Goal: Information Seeking & Learning: Compare options

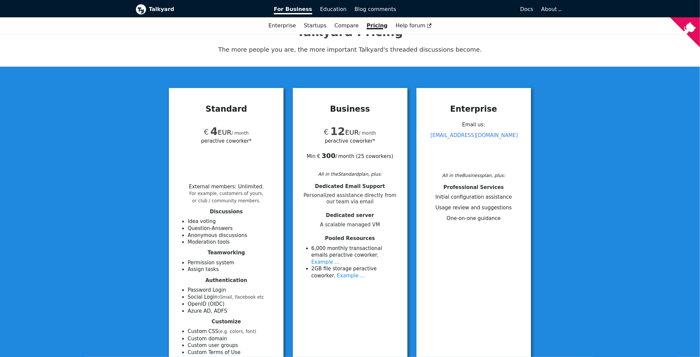
scroll to position [33, 0]
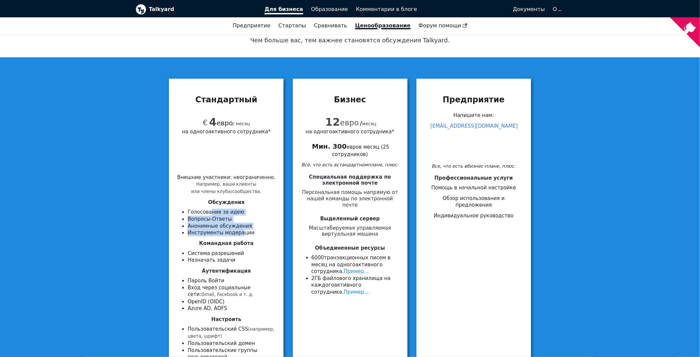
drag, startPoint x: 208, startPoint y: 213, endPoint x: 238, endPoint y: 229, distance: 33.9
click at [238, 229] on ul "Голосование за идею Вопросы-Ответы Анонимные обсуждения Инструменты модерации" at bounding box center [226, 222] width 99 height 27
click at [206, 246] on font "Командная работа" at bounding box center [226, 243] width 54 height 6
click at [205, 254] on font "Система разрешений" at bounding box center [216, 253] width 56 height 6
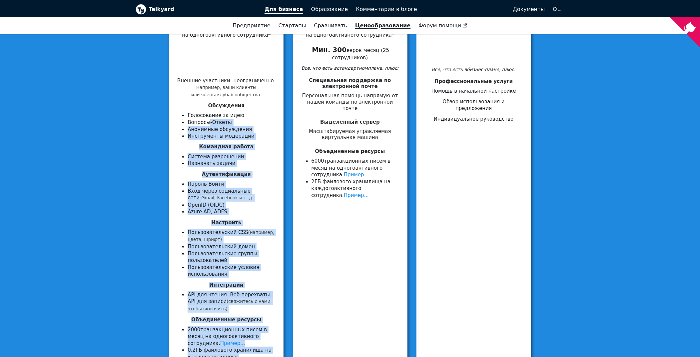
scroll to position [143, 0]
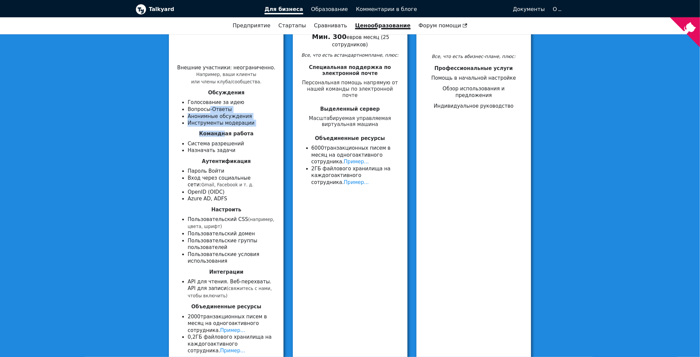
drag, startPoint x: 209, startPoint y: 220, endPoint x: 227, endPoint y: 127, distance: 95.1
click at [227, 129] on div "Внешние участники : неограниченно . Например, ваши клиенты или члены клуба/сооб…" at bounding box center [226, 209] width 99 height 290
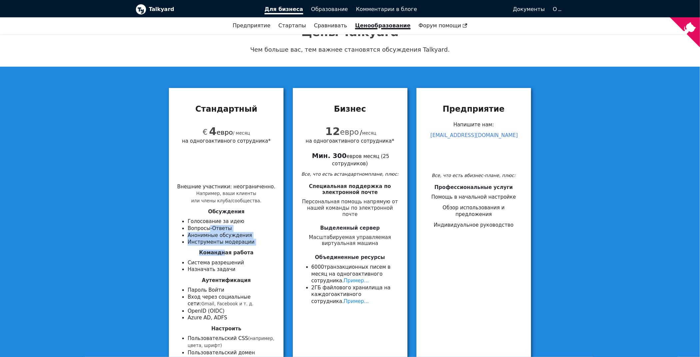
scroll to position [0, 0]
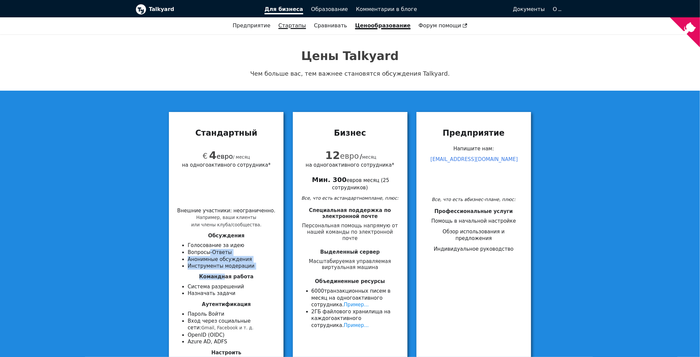
click at [306, 29] on font "Стартапы" at bounding box center [293, 25] width 28 height 6
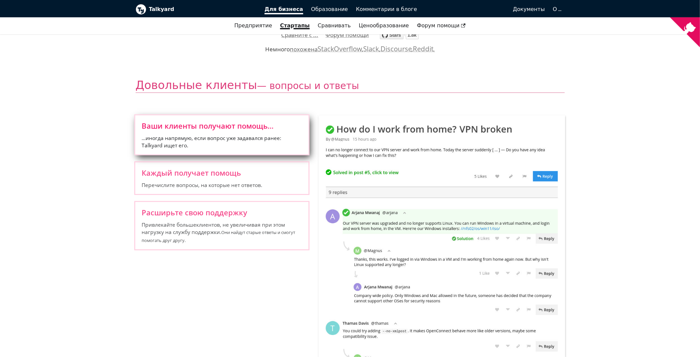
scroll to position [133, 0]
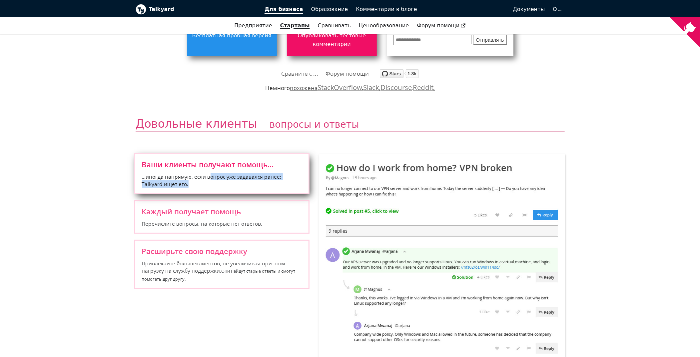
drag, startPoint x: 265, startPoint y: 179, endPoint x: 275, endPoint y: 186, distance: 11.9
click at [275, 186] on span "...иногда напрямую, если вопрос уже задавался ранее: Talkyard ищет его." at bounding box center [222, 180] width 160 height 15
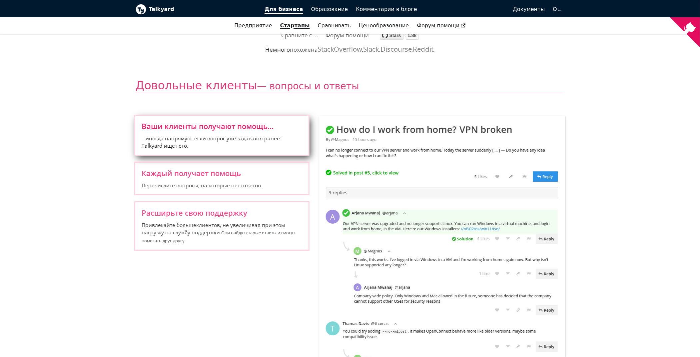
scroll to position [200, 0]
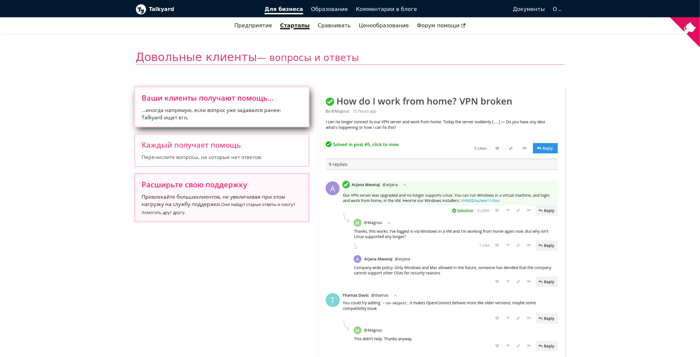
click at [222, 195] on font ", не увеличивая при этом нагрузку на службу поддержки." at bounding box center [213, 200] width 143 height 15
click at [0, 0] on input "Расширьте свою поддержку Привлекайте больше клиентов , не увеличивая при этом н…" at bounding box center [0, 0] width 0 height 0
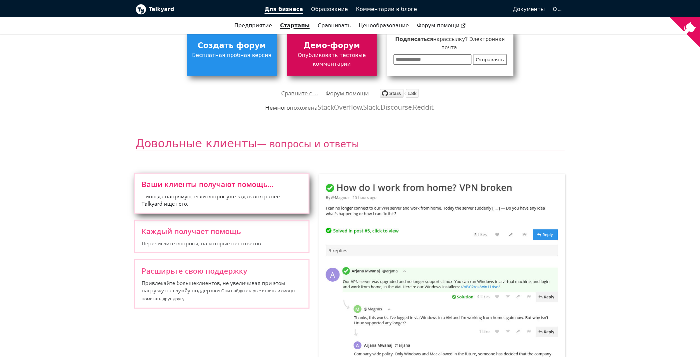
scroll to position [0, 0]
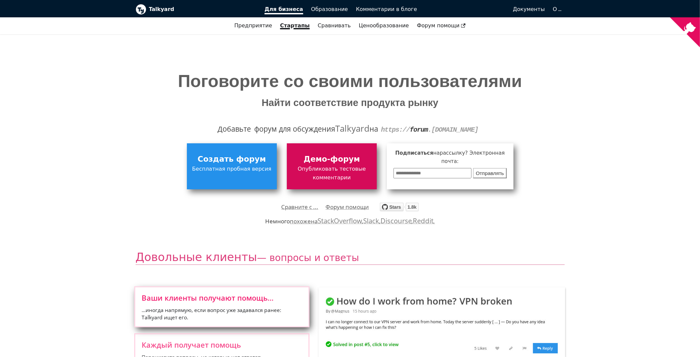
click at [327, 165] on span "Опубликовать тестовые комментарии" at bounding box center [331, 174] width 83 height 18
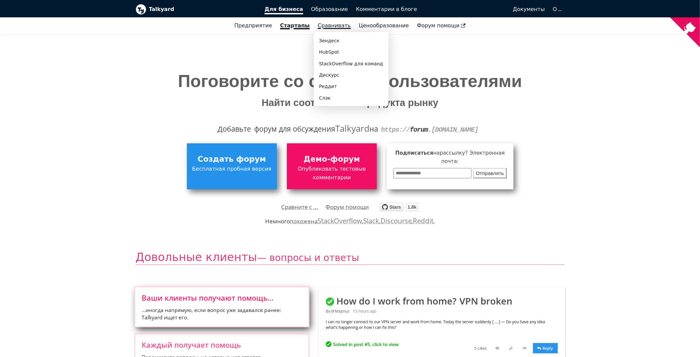
click at [341, 28] on font "Сравнивать" at bounding box center [334, 25] width 33 height 6
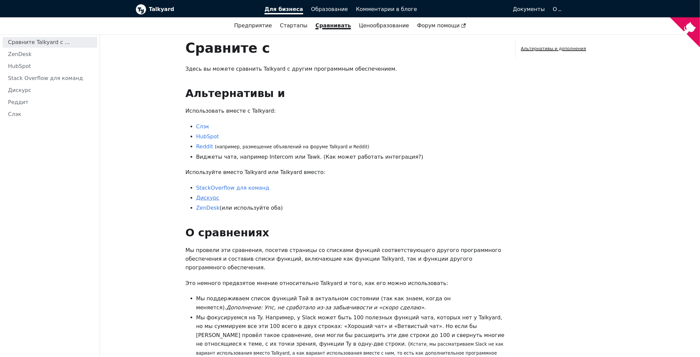
click at [210, 199] on font "Дискурс" at bounding box center [207, 198] width 23 height 6
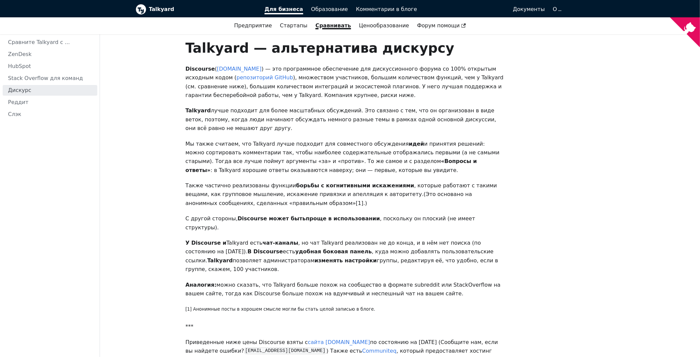
drag, startPoint x: 221, startPoint y: 115, endPoint x: 243, endPoint y: 127, distance: 26.0
click at [244, 128] on p "Talkyard лучше подходит для более масштабных обсуждений. Это связано с тем, что…" at bounding box center [345, 119] width 319 height 26
click at [226, 146] on font "Мы также считаем, что Talkyard лучше подходит для совместного обсуждения" at bounding box center [298, 144] width 224 height 6
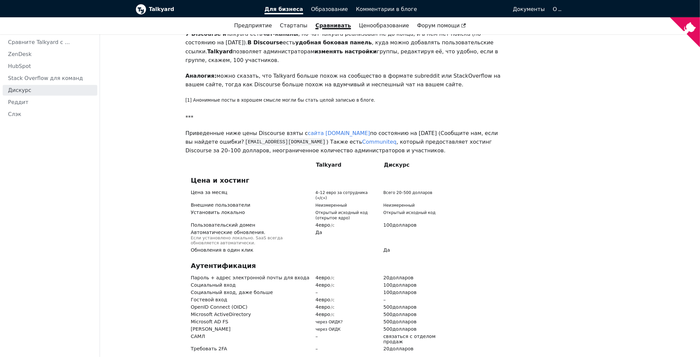
scroll to position [233, 0]
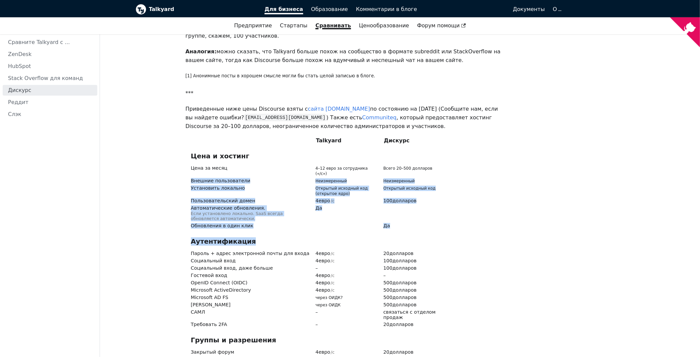
drag, startPoint x: 220, startPoint y: 161, endPoint x: 271, endPoint y: 214, distance: 73.6
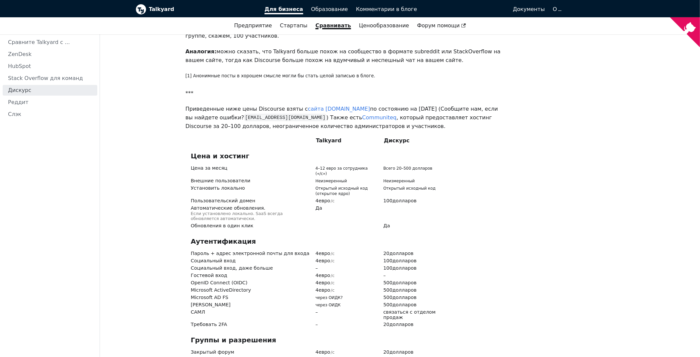
click at [265, 266] on span "Социальный вход, даже больше" at bounding box center [251, 268] width 120 height 5
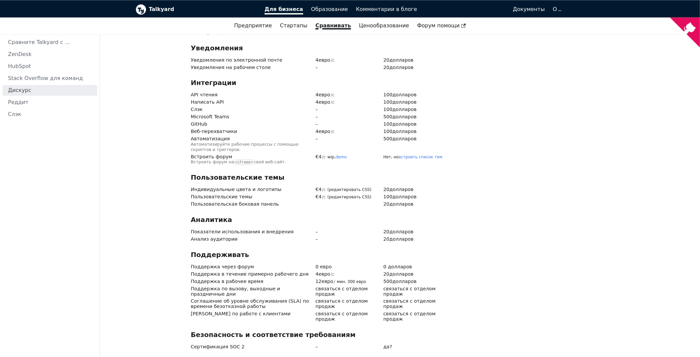
scroll to position [1133, 0]
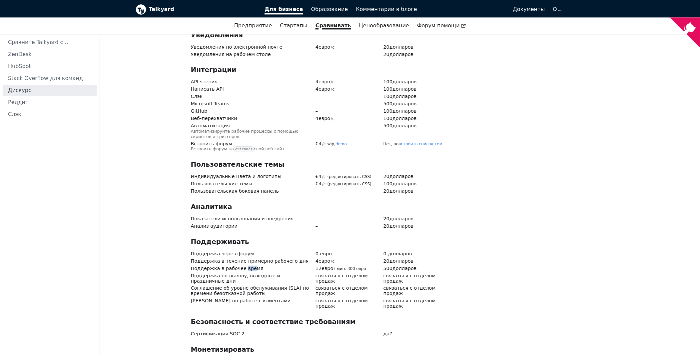
drag, startPoint x: 250, startPoint y: 220, endPoint x: 241, endPoint y: 217, distance: 9.7
click at [241, 266] on font "Поддержка в рабочее время" at bounding box center [227, 268] width 73 height 5
drag, startPoint x: 231, startPoint y: 212, endPoint x: 301, endPoint y: 213, distance: 70.0
click at [301, 259] on span "Поддержка в течение примерно рабочего дня" at bounding box center [251, 261] width 120 height 5
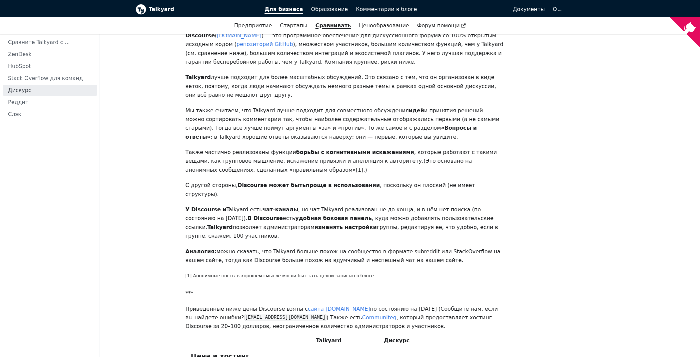
scroll to position [0, 0]
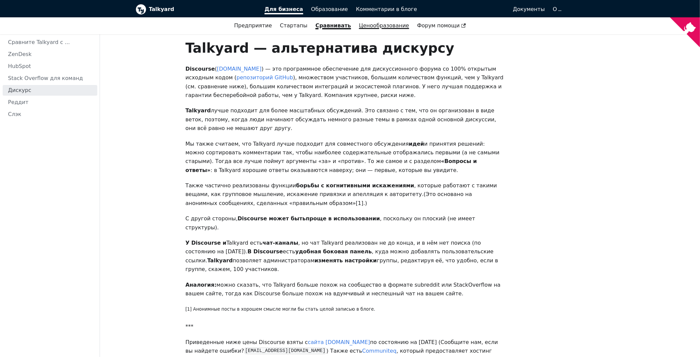
click at [360, 27] on font "Ценообразование" at bounding box center [384, 25] width 50 height 6
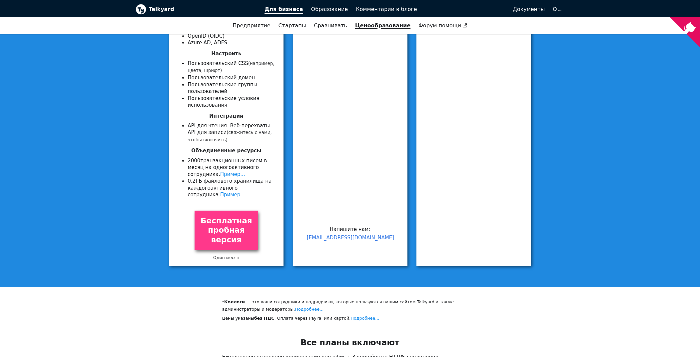
scroll to position [300, 0]
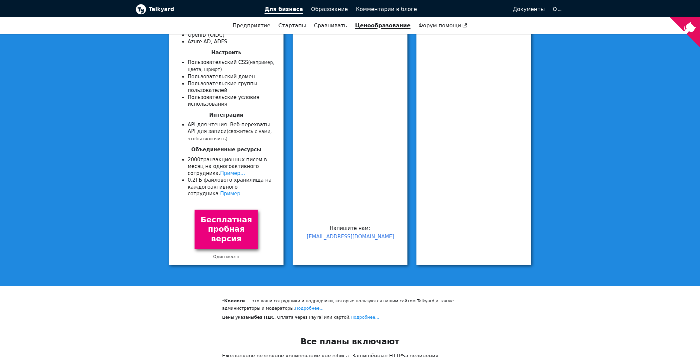
click at [226, 227] on font "Бесплатная пробная версия" at bounding box center [227, 229] width 52 height 28
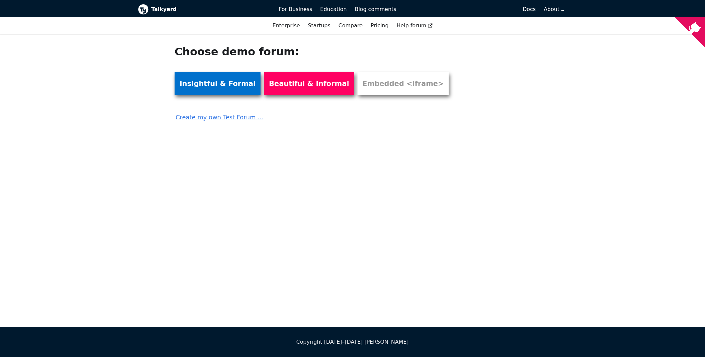
click at [217, 84] on link "Insightful & Formal" at bounding box center [218, 83] width 86 height 23
click at [227, 93] on link "Insightful & Formal" at bounding box center [218, 83] width 86 height 23
